Goal: Task Accomplishment & Management: Manage account settings

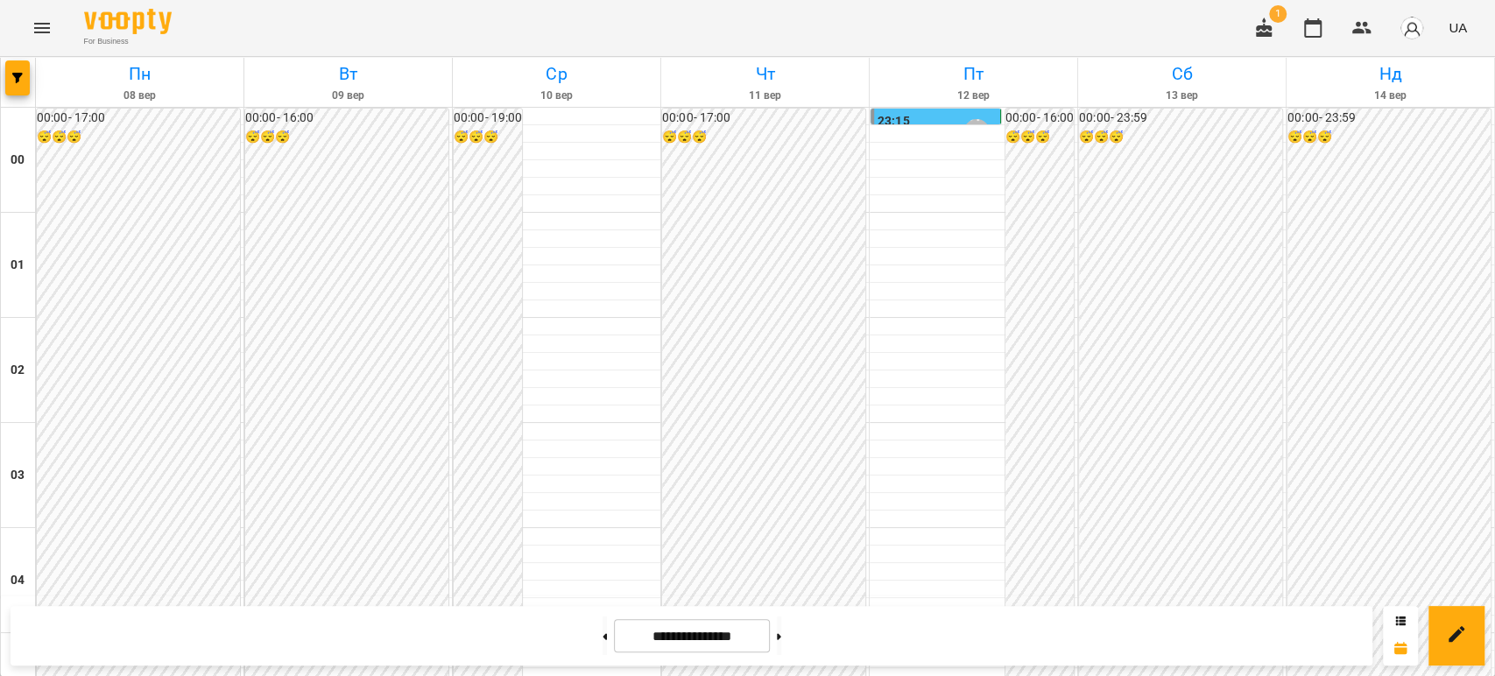
scroll to position [1837, 0]
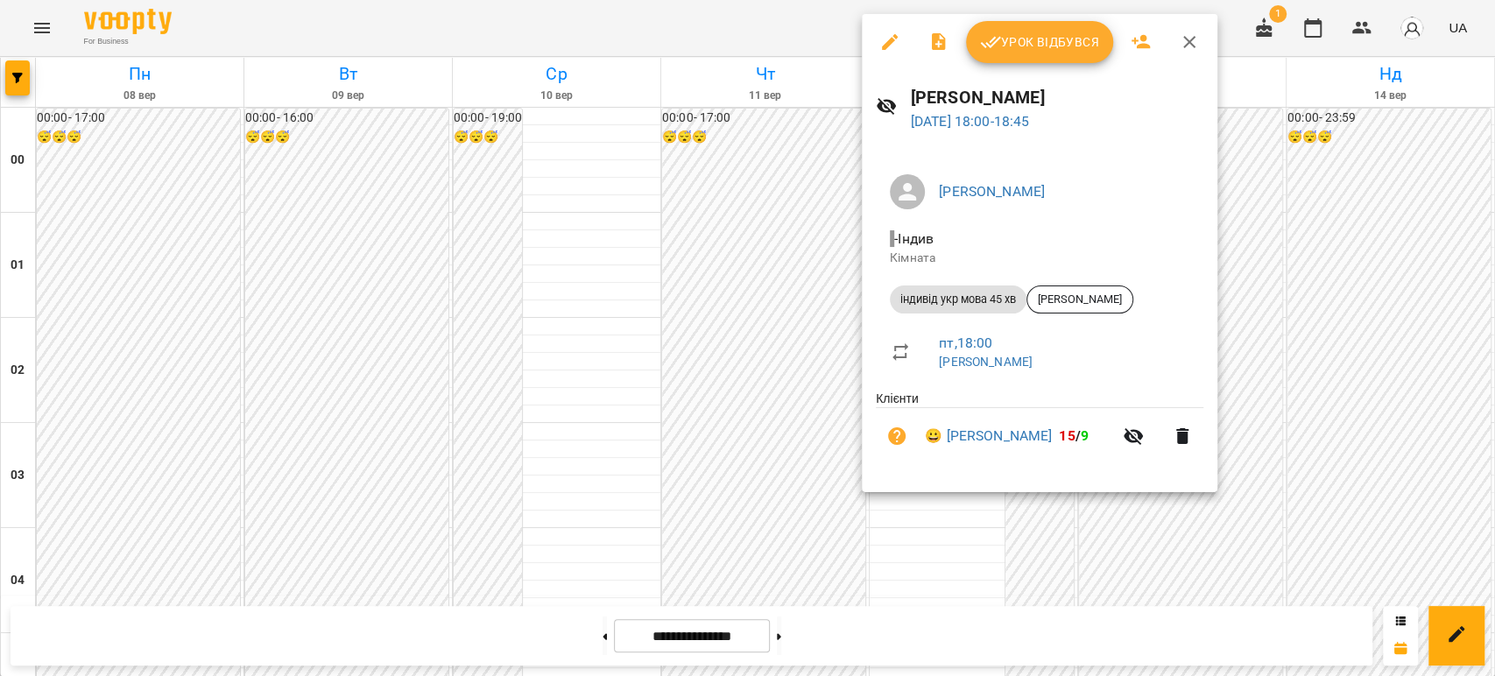
click at [1046, 43] on span "Урок відбувся" at bounding box center [1039, 42] width 119 height 21
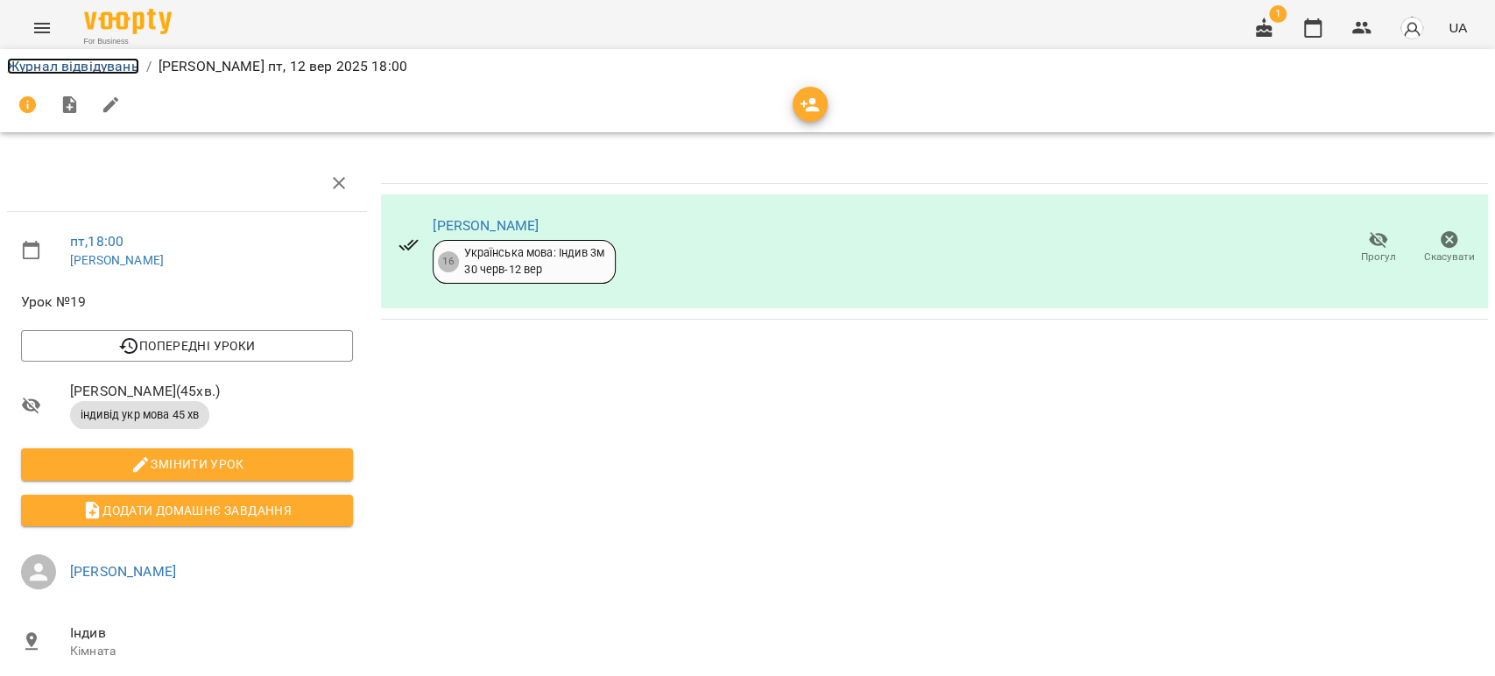
click at [88, 58] on link "Журнал відвідувань" at bounding box center [73, 66] width 132 height 17
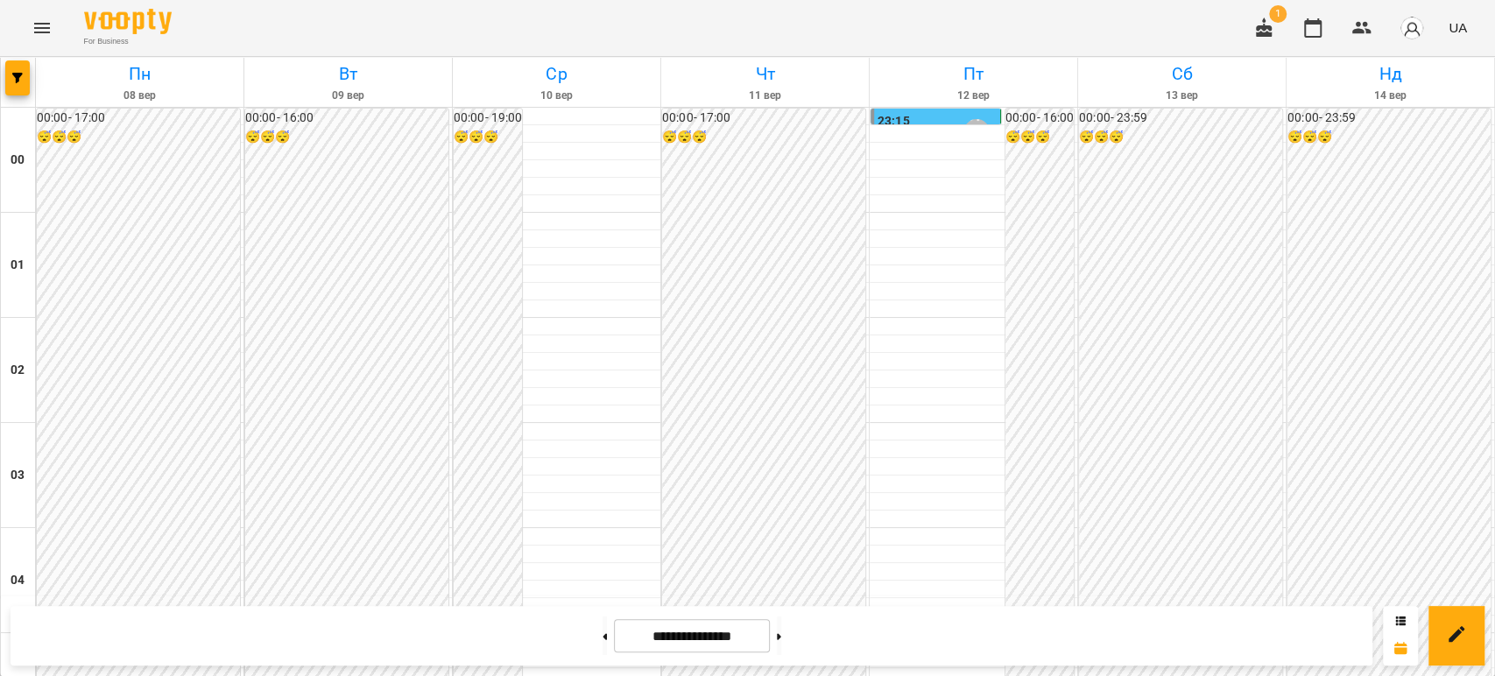
scroll to position [2031, 0]
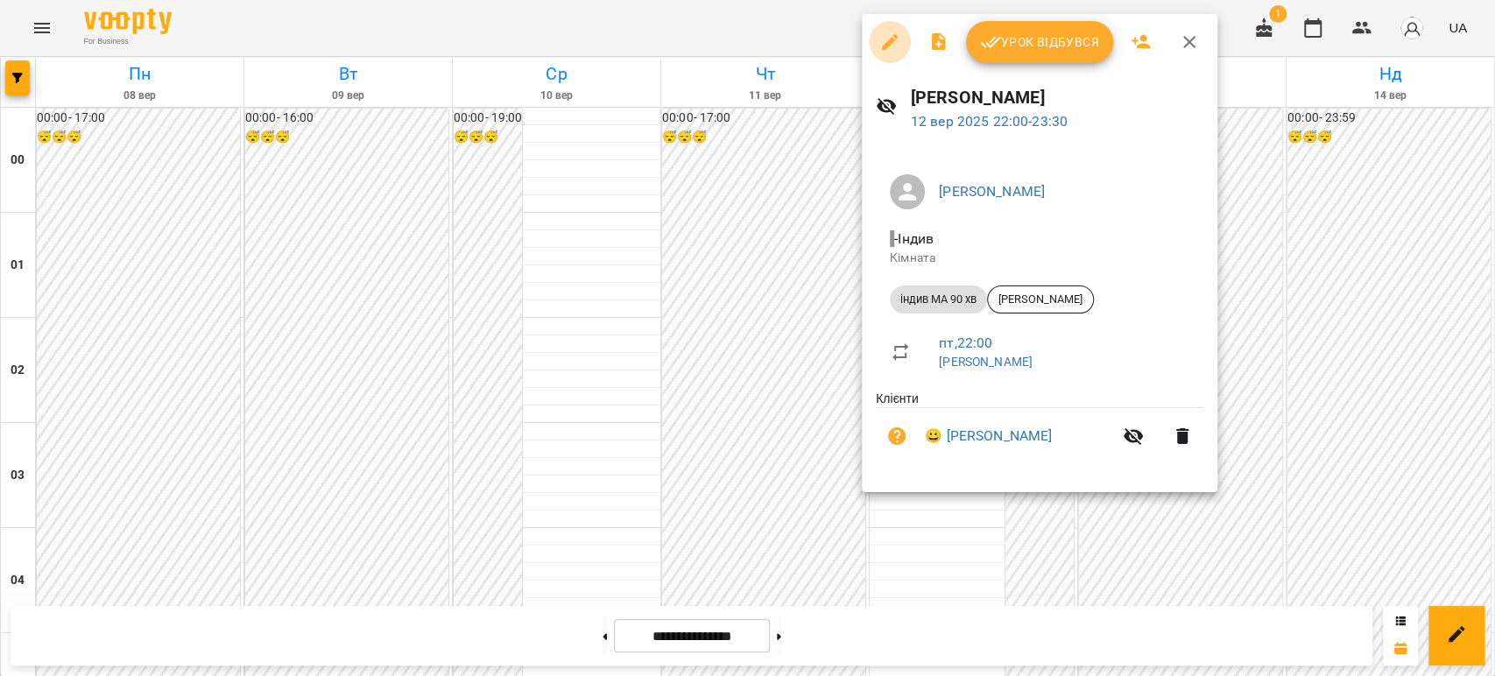
click at [887, 42] on icon "button" at bounding box center [890, 42] width 16 height 16
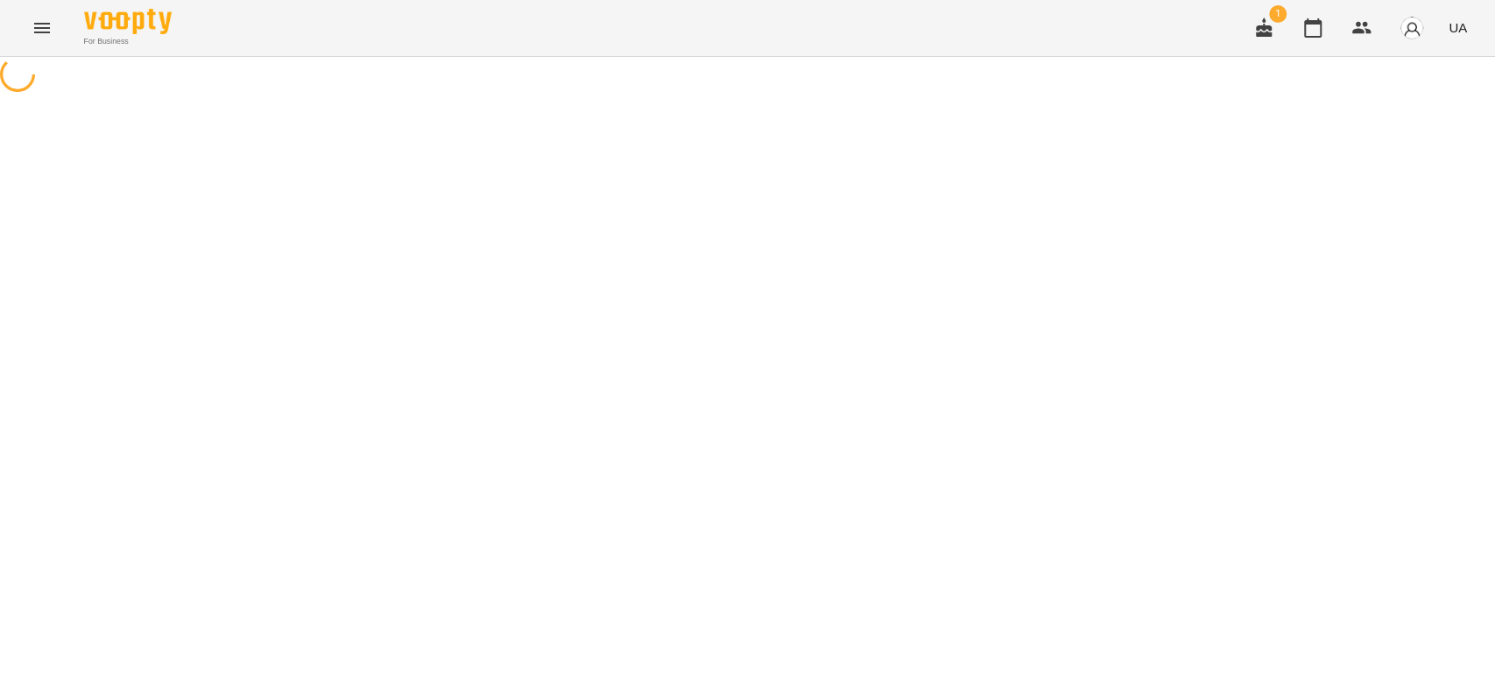
select select "**********"
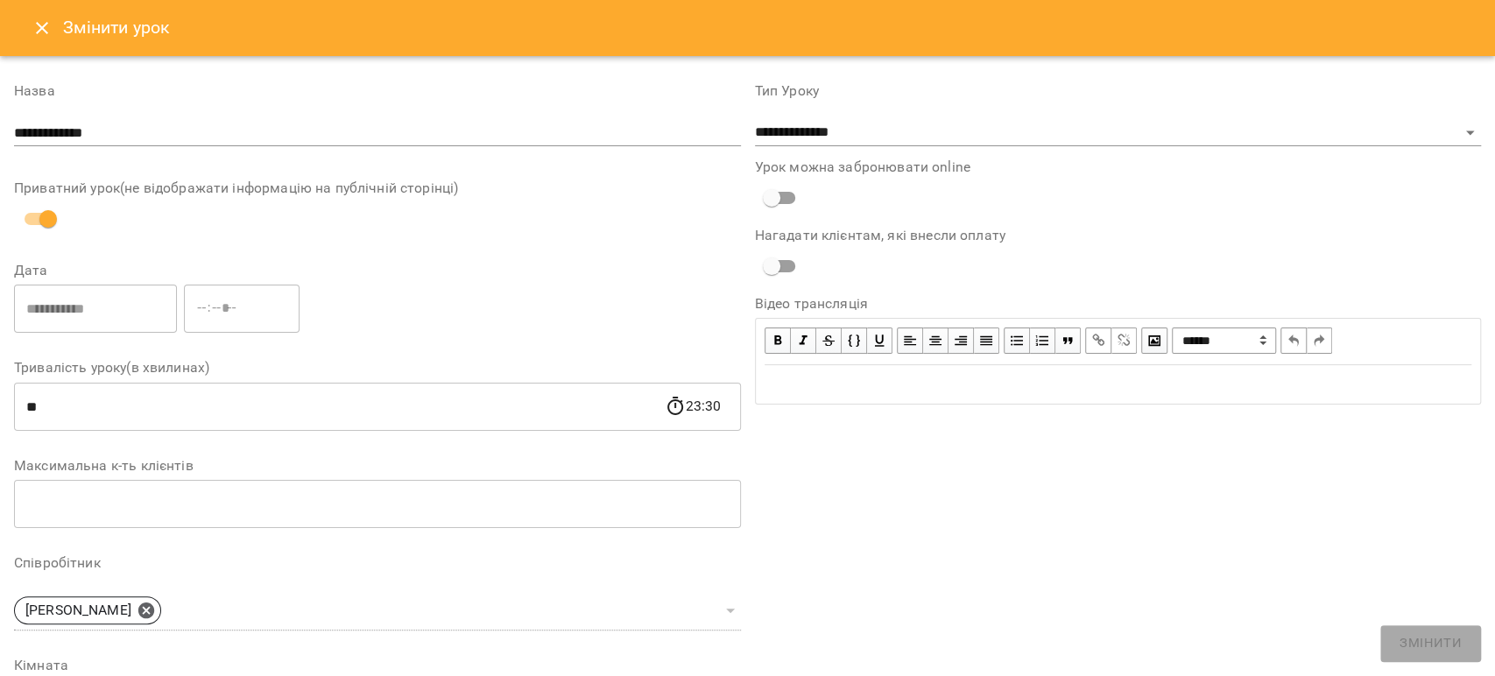
click at [44, 30] on icon "Close" at bounding box center [42, 28] width 12 height 12
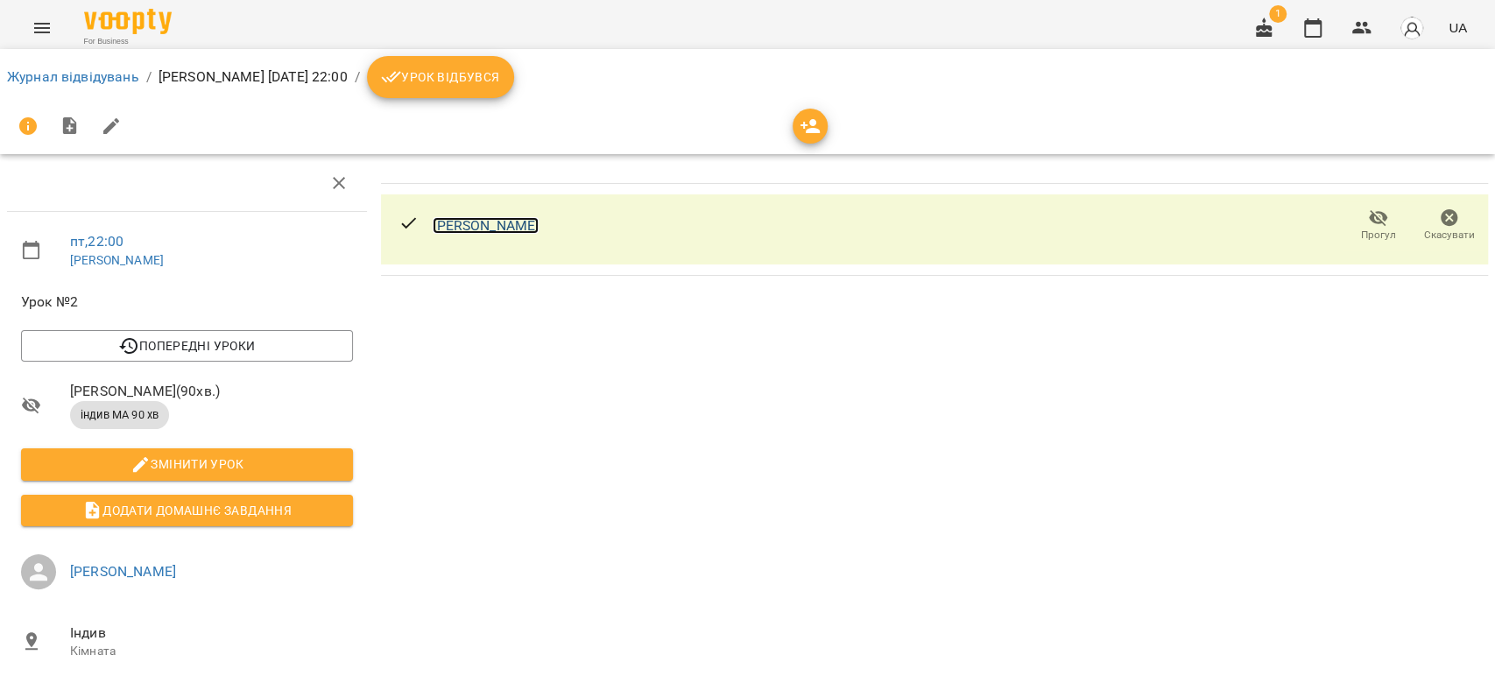
click at [466, 232] on link "[PERSON_NAME]" at bounding box center [486, 225] width 106 height 17
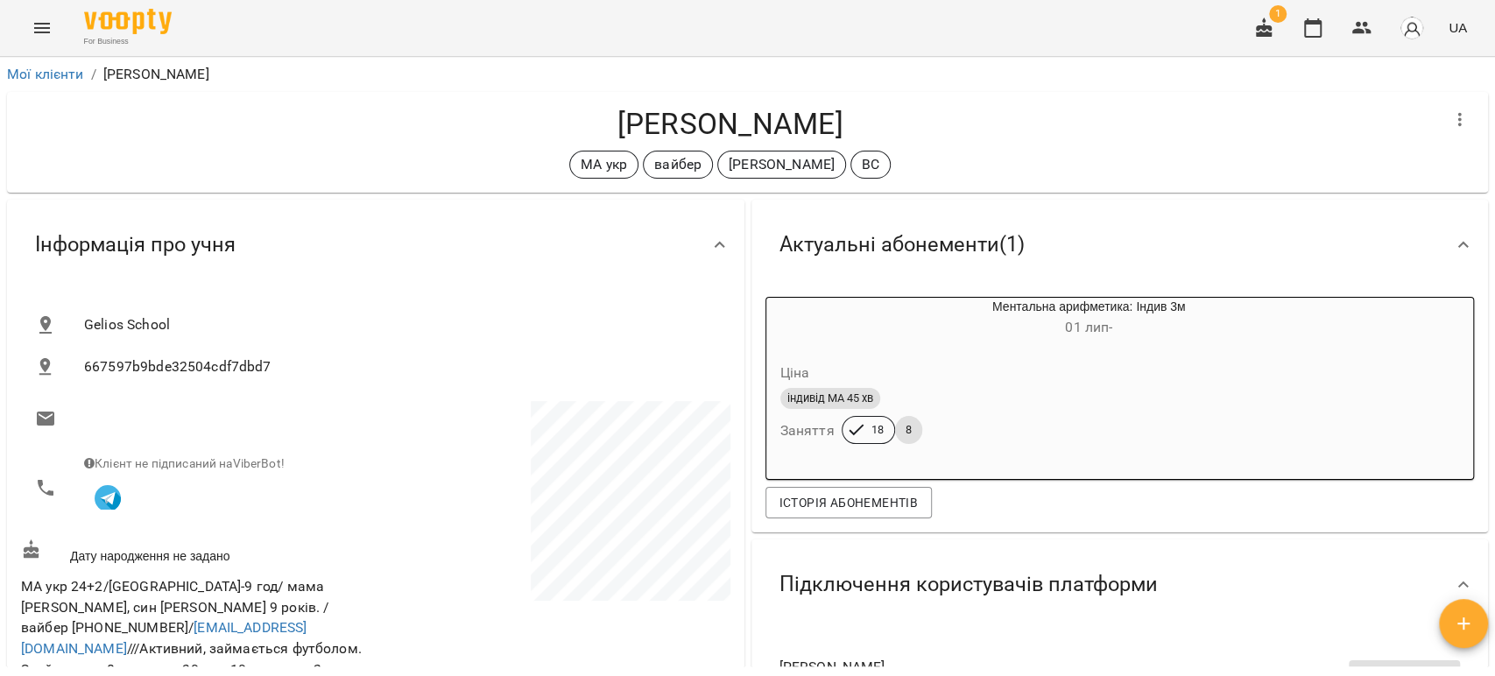
scroll to position [97, 0]
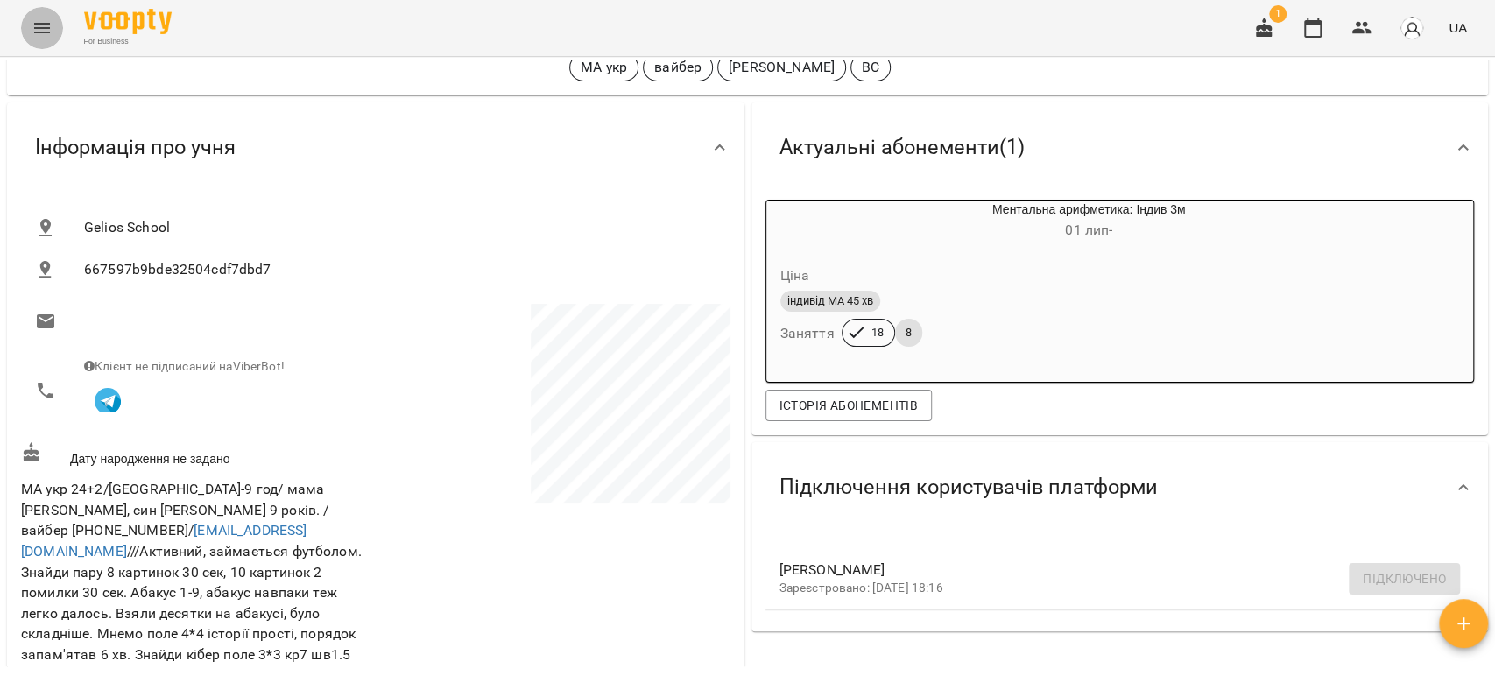
click at [41, 26] on icon "Menu" at bounding box center [42, 28] width 21 height 21
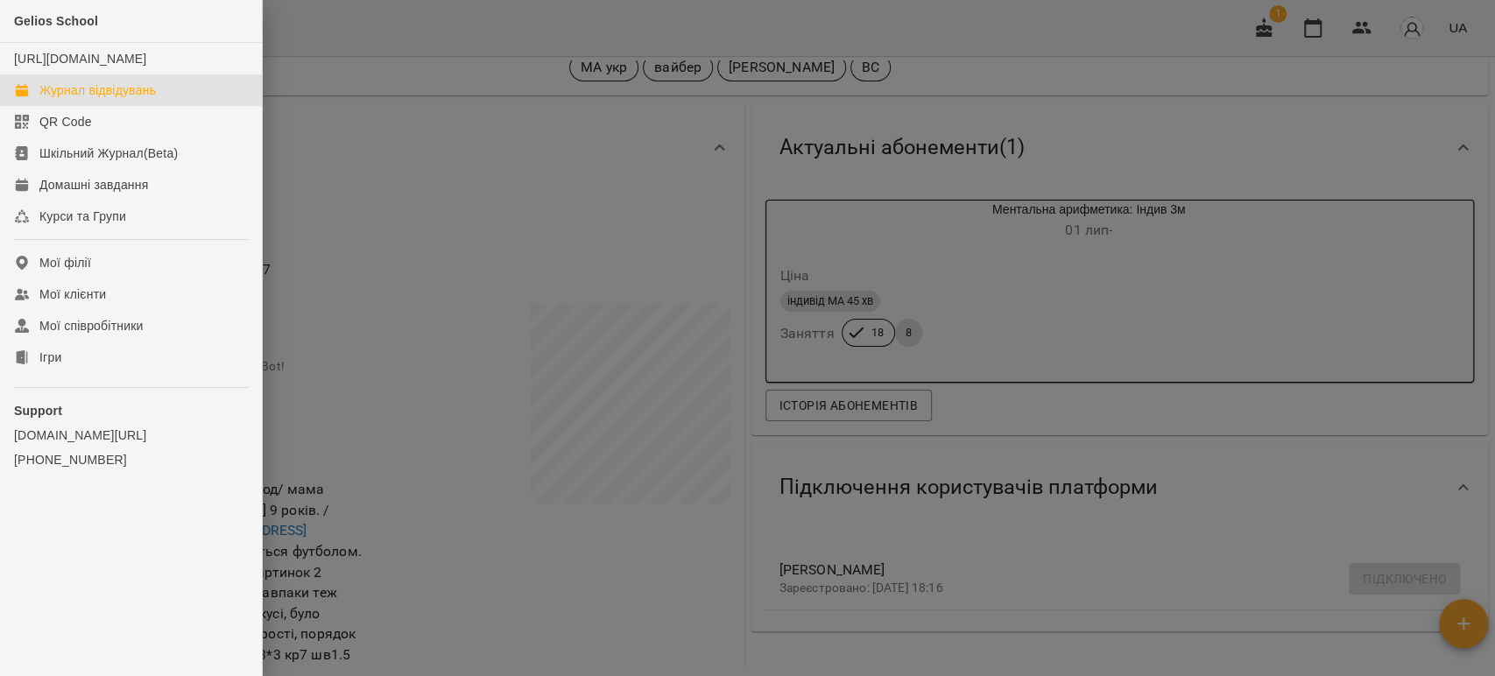
click at [68, 99] on div "Журнал відвідувань" at bounding box center [97, 90] width 116 height 18
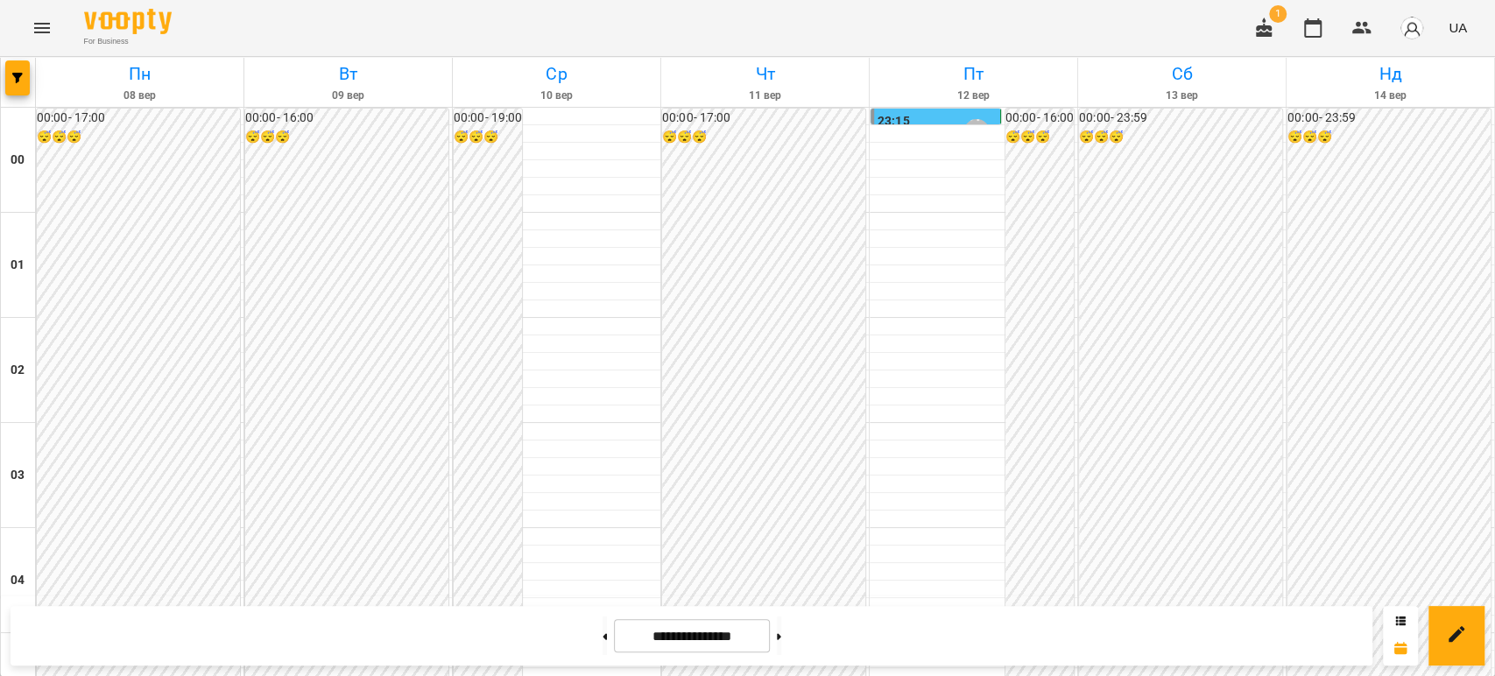
scroll to position [2031, 0]
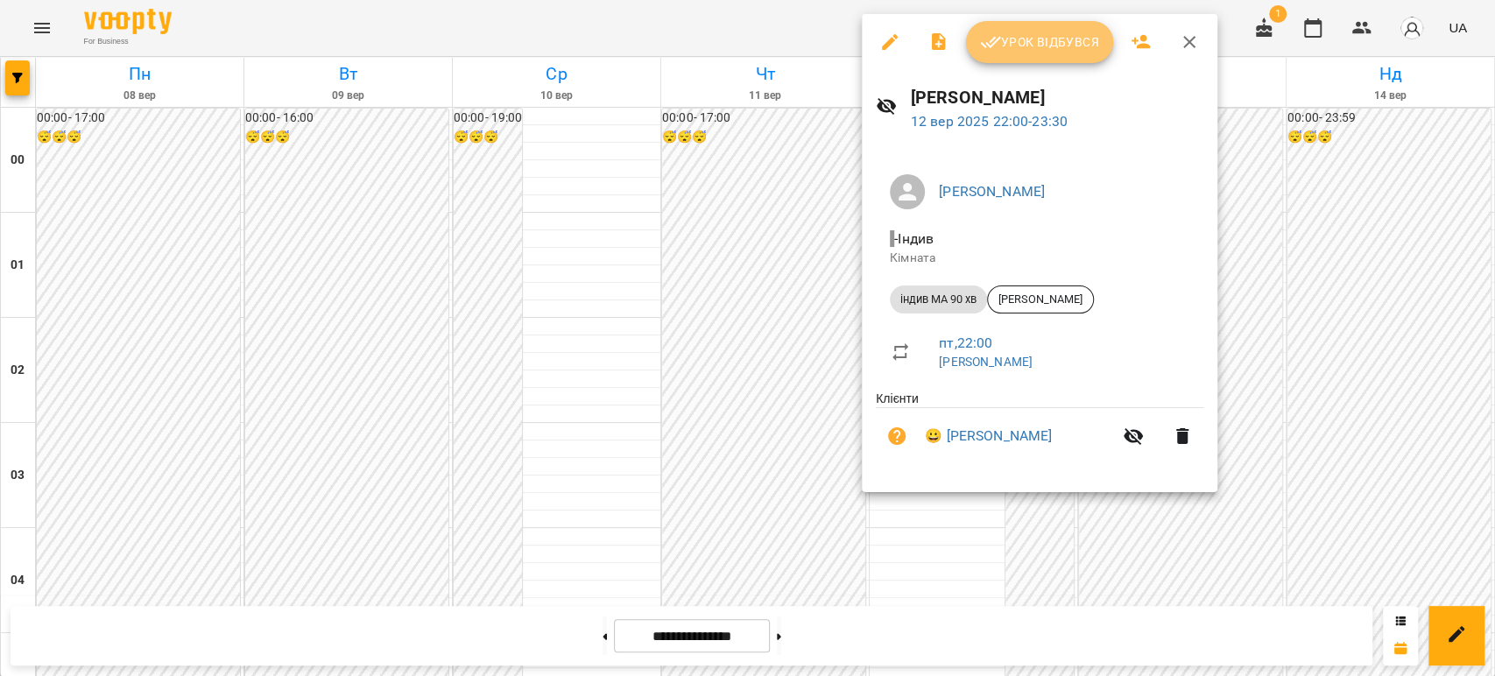
click at [1059, 42] on span "Урок відбувся" at bounding box center [1039, 42] width 119 height 21
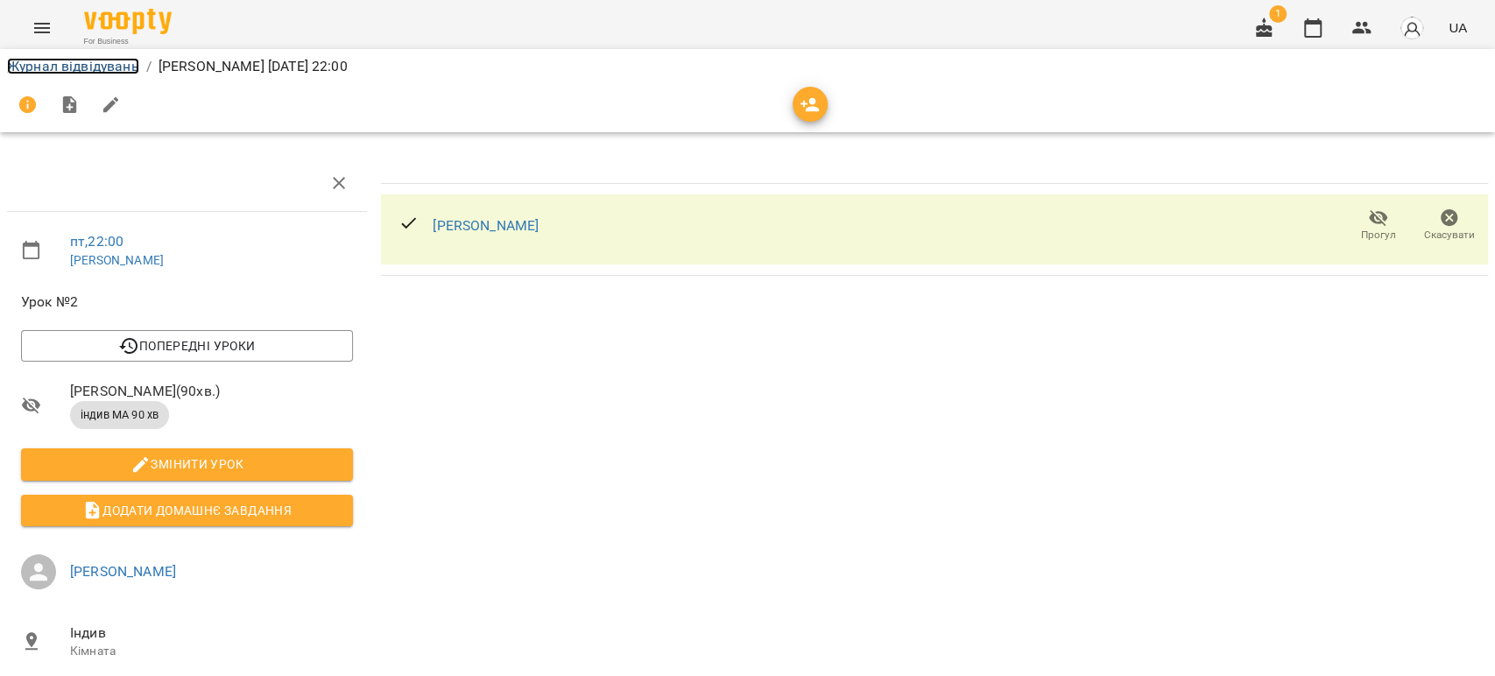
click at [73, 61] on link "Журнал відвідувань" at bounding box center [73, 66] width 132 height 17
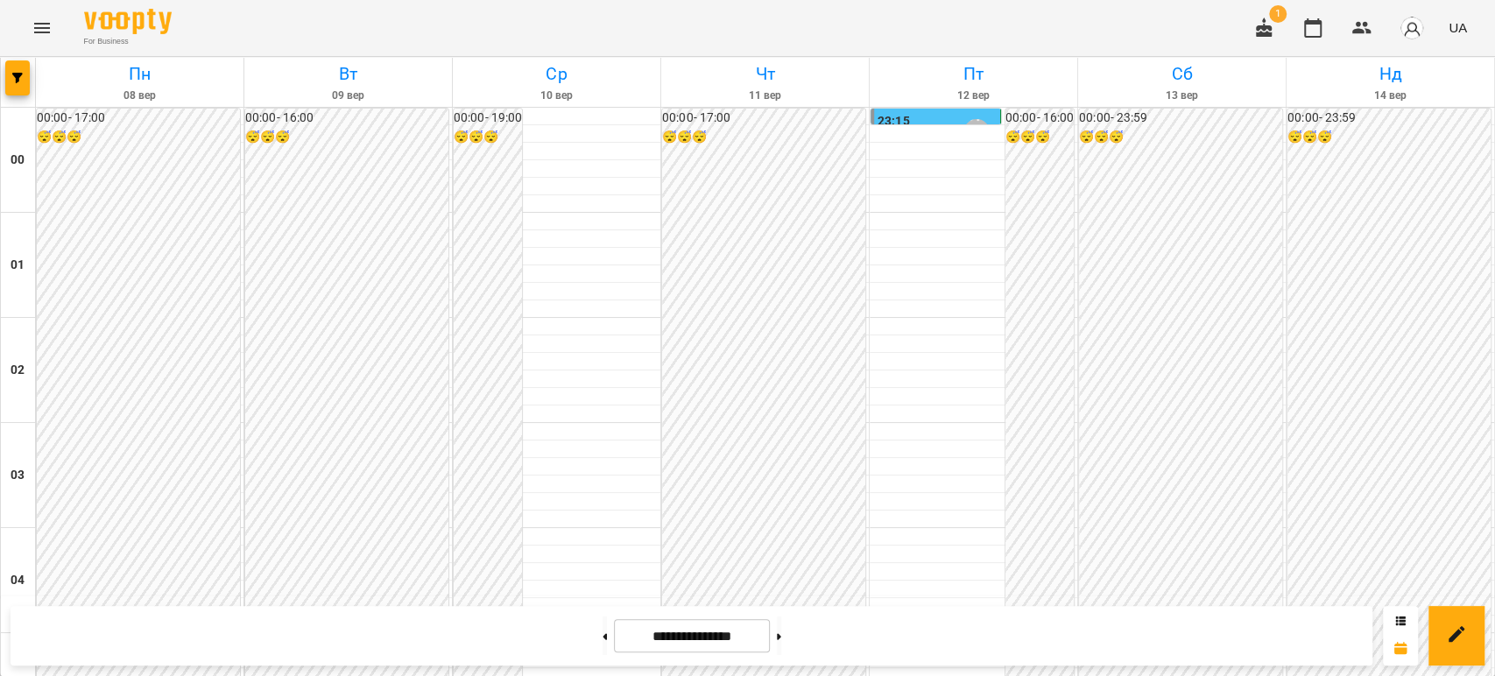
scroll to position [2031, 0]
click at [781, 628] on button at bounding box center [779, 635] width 4 height 39
type input "**********"
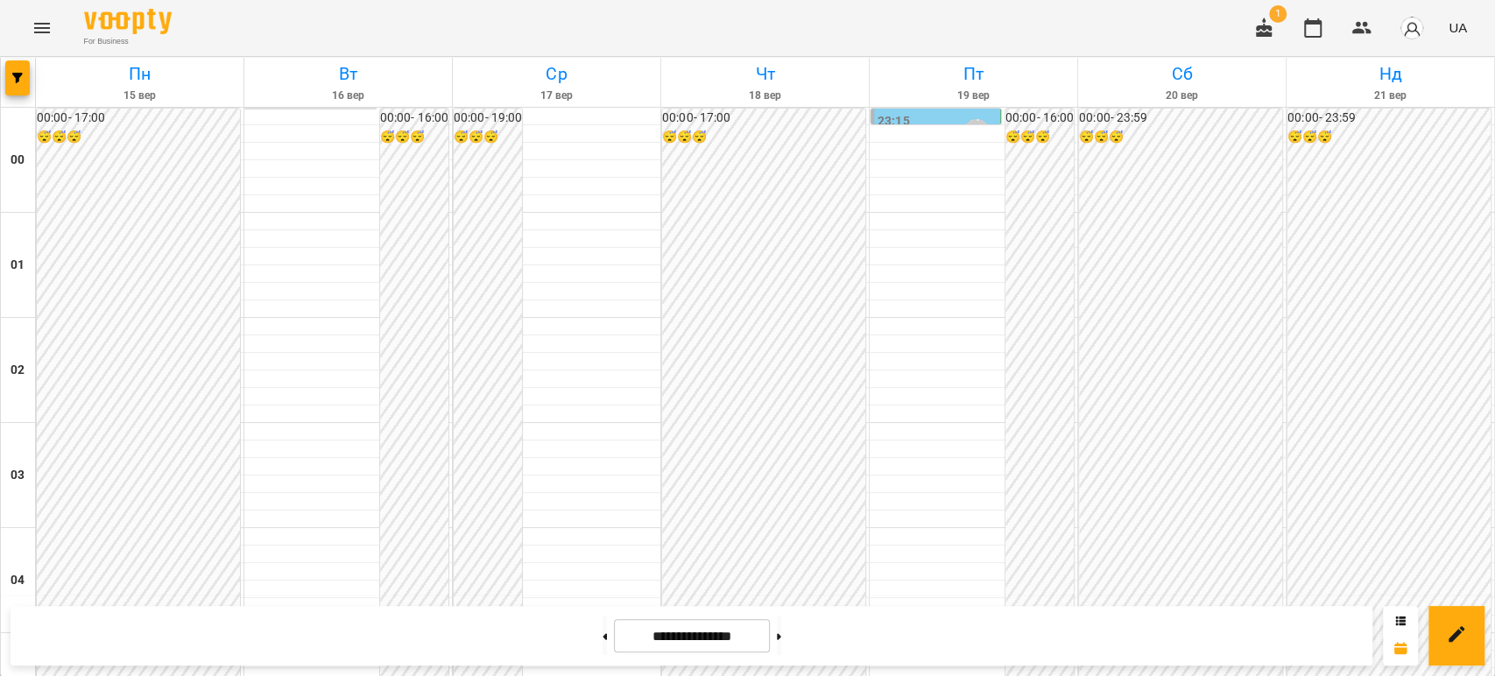
scroll to position [1545, 0]
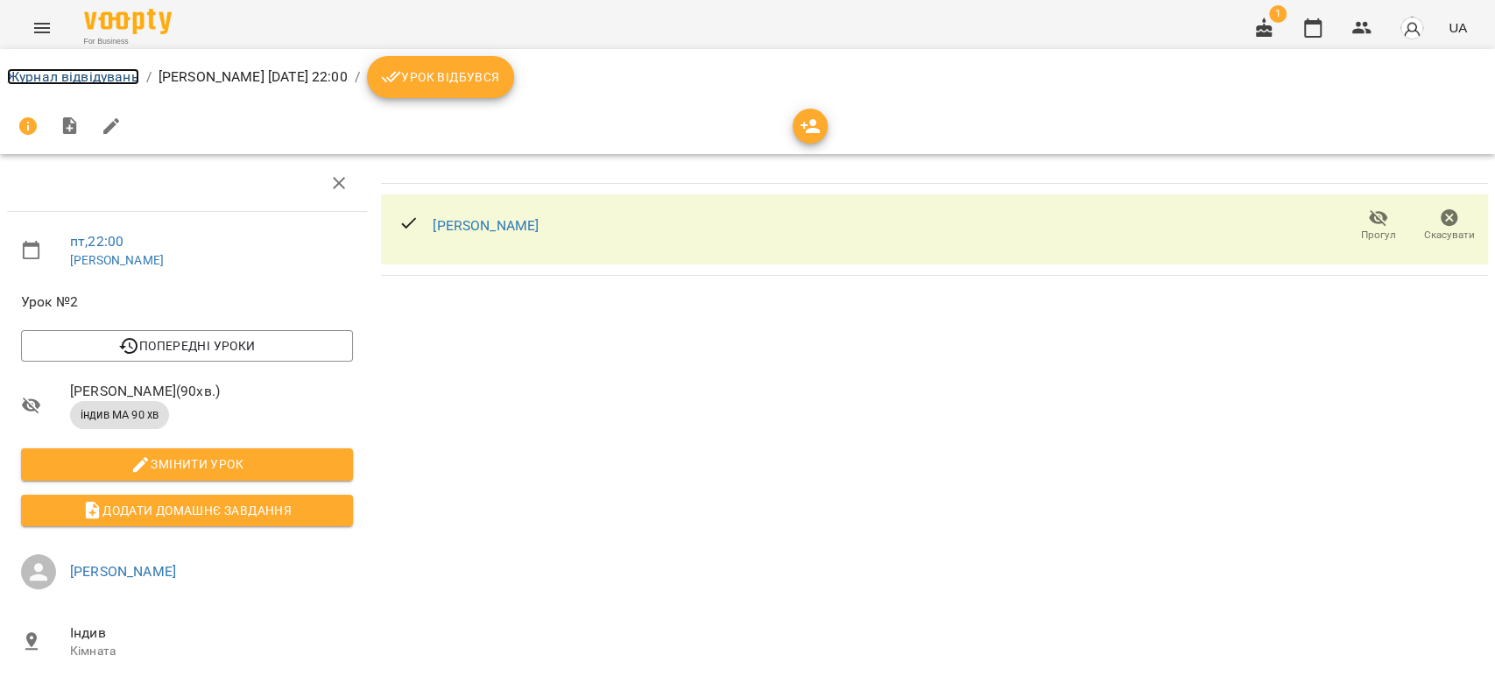
click at [60, 82] on link "Журнал відвідувань" at bounding box center [73, 76] width 132 height 17
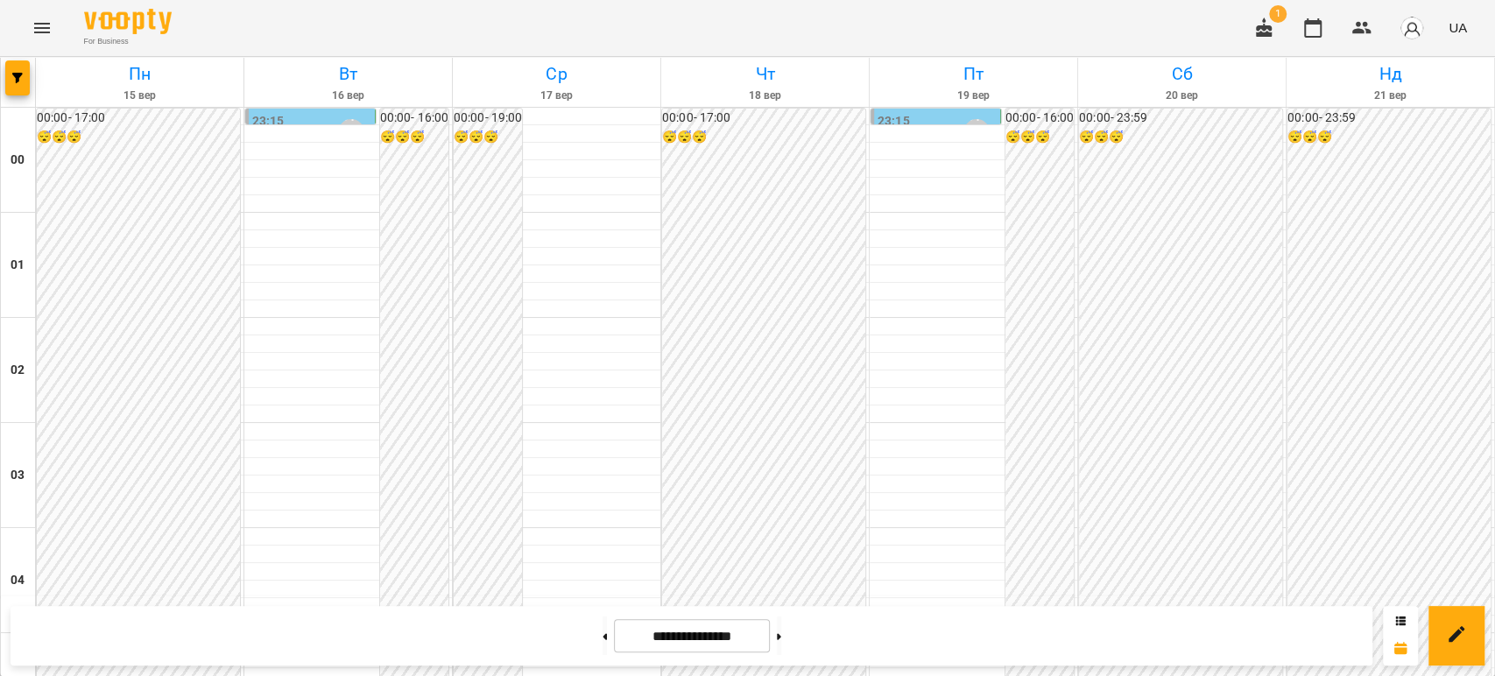
scroll to position [2031, 0]
click at [602, 637] on button at bounding box center [604, 635] width 4 height 39
type input "**********"
